Goal: Task Accomplishment & Management: Manage account settings

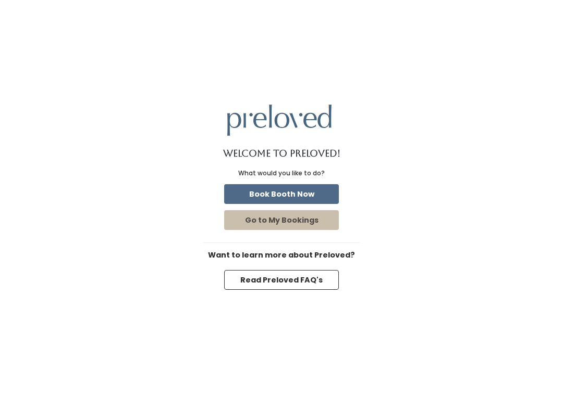
click at [256, 198] on button "Book Booth Now" at bounding box center [281, 194] width 115 height 20
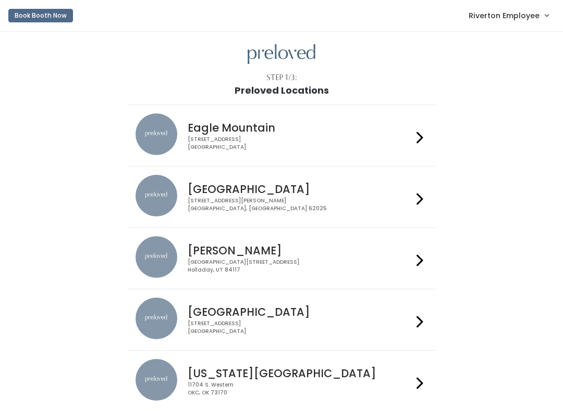
click at [495, 20] on span "Riverton Employee" at bounding box center [503, 15] width 71 height 11
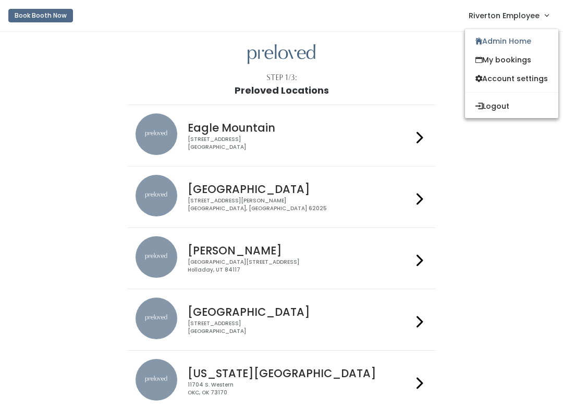
click at [481, 41] on link "Admin Home" at bounding box center [511, 41] width 93 height 19
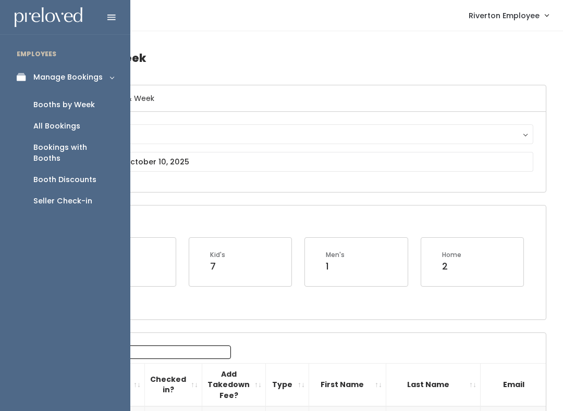
click at [46, 174] on div "Booth Discounts" at bounding box center [64, 179] width 63 height 11
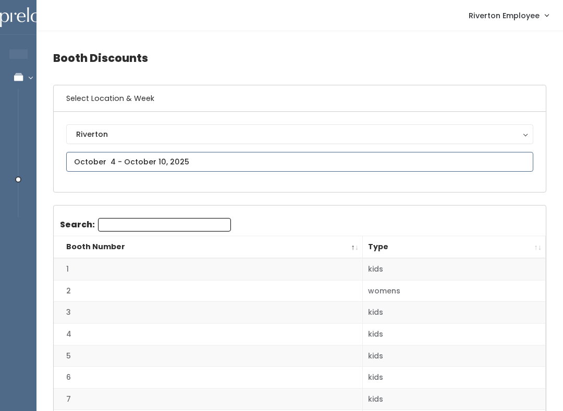
click at [106, 155] on input "text" at bounding box center [299, 162] width 467 height 20
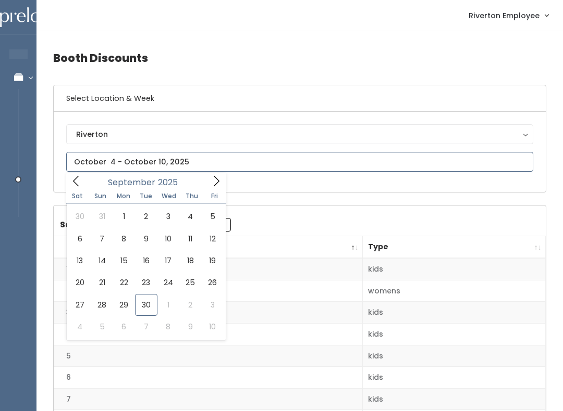
type input "September 27 to October 3"
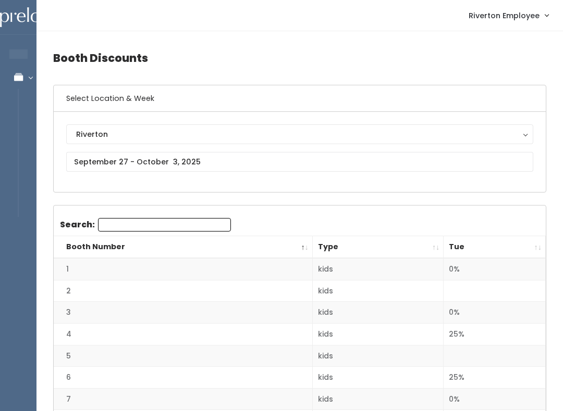
click at [540, 248] on th "Tue" at bounding box center [494, 247] width 102 height 22
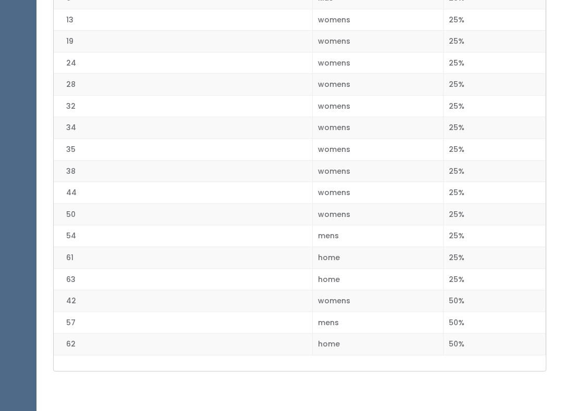
scroll to position [1314, 0]
